Goal: Task Accomplishment & Management: Use online tool/utility

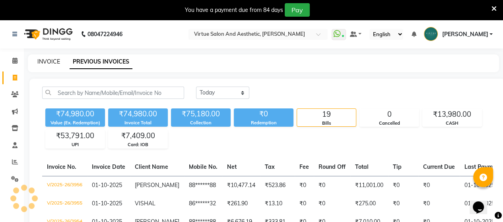
click at [51, 64] on link "INVOICE" at bounding box center [48, 61] width 23 height 7
select select "service"
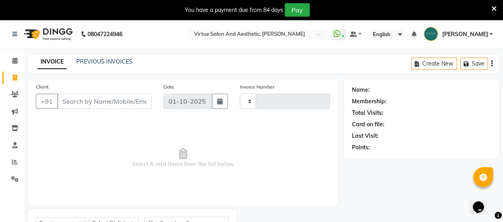
scroll to position [37, 0]
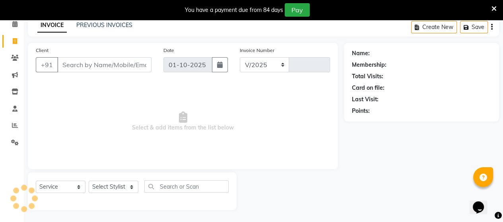
select select "4466"
type input "3957"
click at [113, 28] on link "PREVIOUS INVOICES" at bounding box center [104, 24] width 56 height 7
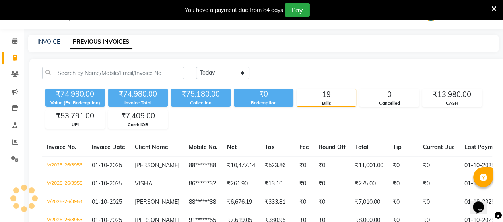
scroll to position [37, 0]
